Goal: Transaction & Acquisition: Purchase product/service

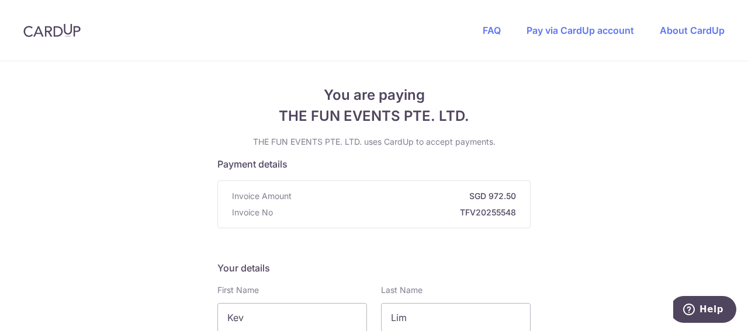
scroll to position [195, 0]
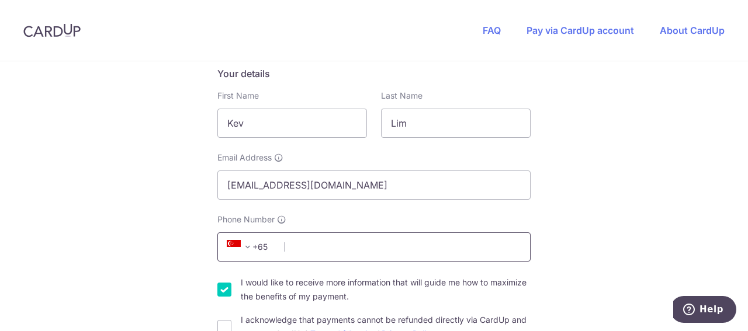
click at [306, 249] on input "Phone Number" at bounding box center [373, 247] width 313 height 29
click at [219, 293] on input "I would like to receive more information that will guide me how to maximize the…" at bounding box center [224, 290] width 14 height 14
checkbox input "false"
click at [302, 243] on input "Phone Number" at bounding box center [373, 247] width 313 height 29
click at [308, 247] on input "Phone Number" at bounding box center [373, 247] width 313 height 29
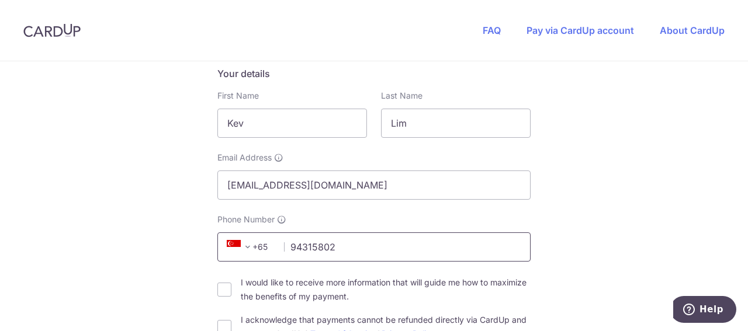
type input "94315802"
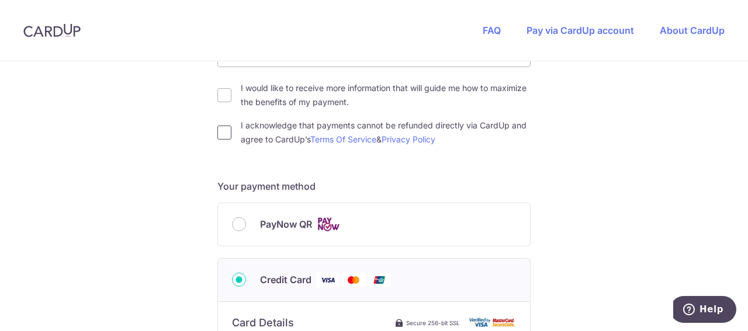
click at [226, 129] on input "I acknowledge that payments cannot be refunded directly via CardUp and agree to…" at bounding box center [224, 133] width 14 height 14
checkbox input "true"
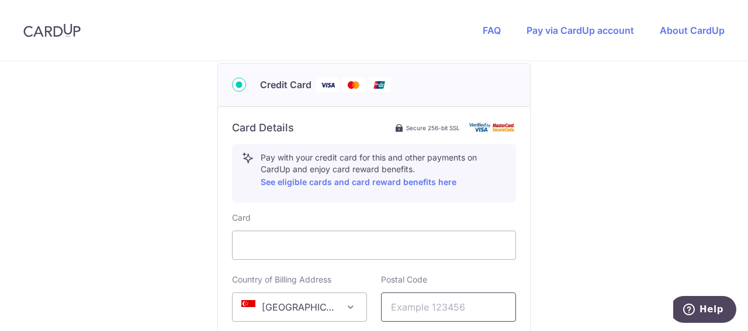
click at [428, 308] on input "text" at bounding box center [448, 307] width 135 height 29
type input "408971"
click at [586, 264] on div "You are paying THE FUN EVENTS PTE. LTD. THE FUN EVENTS PTE. LTD. uses CardUp to…" at bounding box center [374, 47] width 748 height 1141
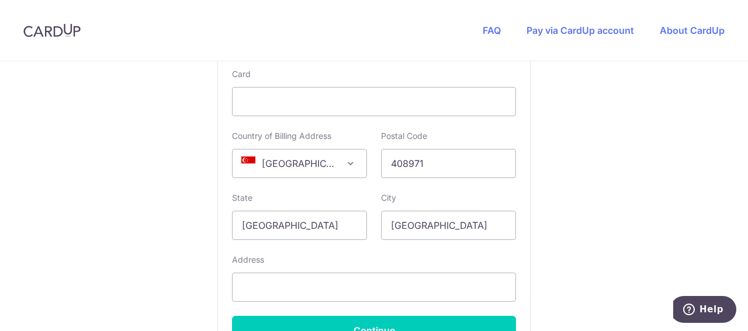
scroll to position [758, 0]
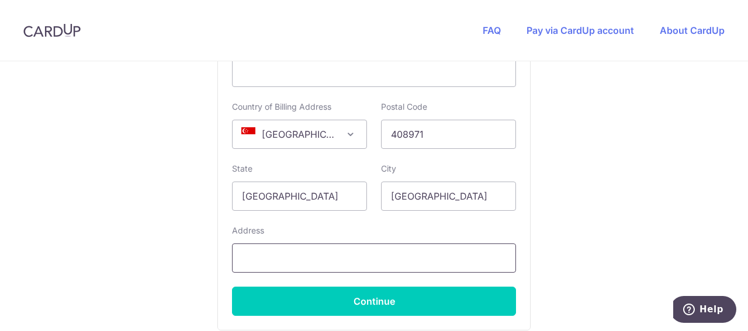
click at [270, 258] on input "text" at bounding box center [374, 258] width 284 height 29
type input "[STREET_ADDRESS][PERSON_NAME](408971)"
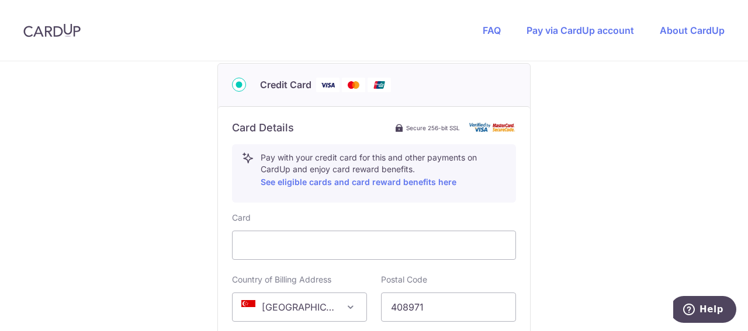
scroll to position [779, 0]
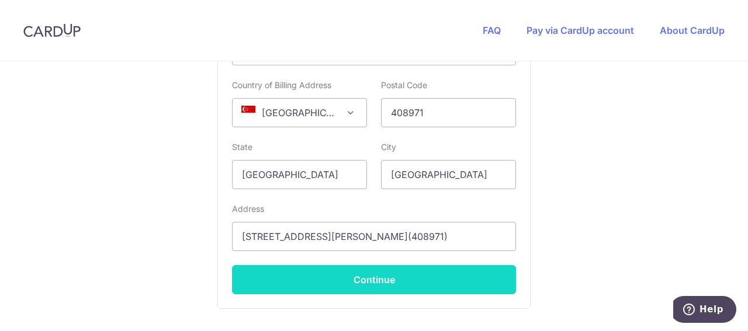
click at [380, 272] on button "Continue" at bounding box center [374, 279] width 284 height 29
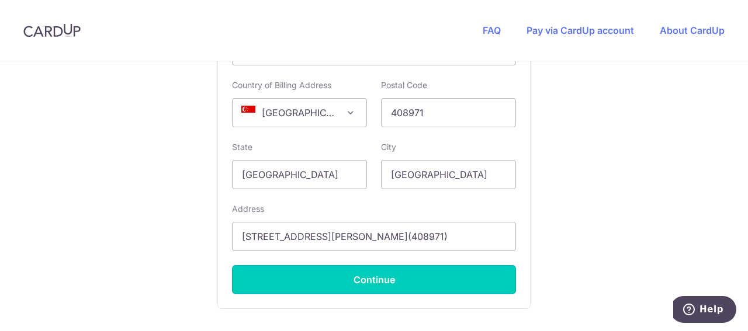
type input "**** 7461"
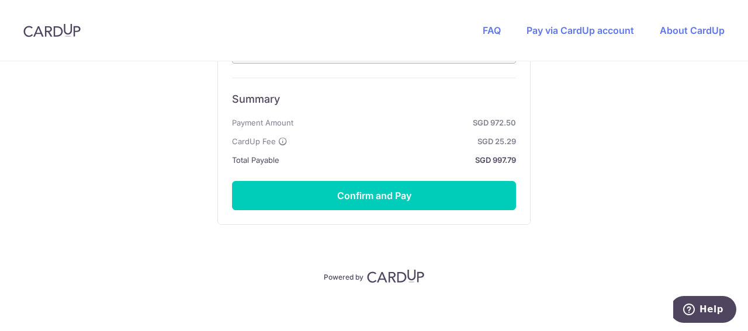
scroll to position [785, 0]
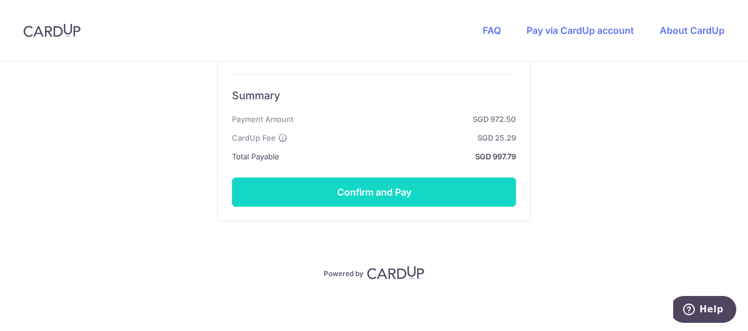
click at [383, 187] on button "Confirm and Pay" at bounding box center [374, 192] width 284 height 29
